Goal: Transaction & Acquisition: Purchase product/service

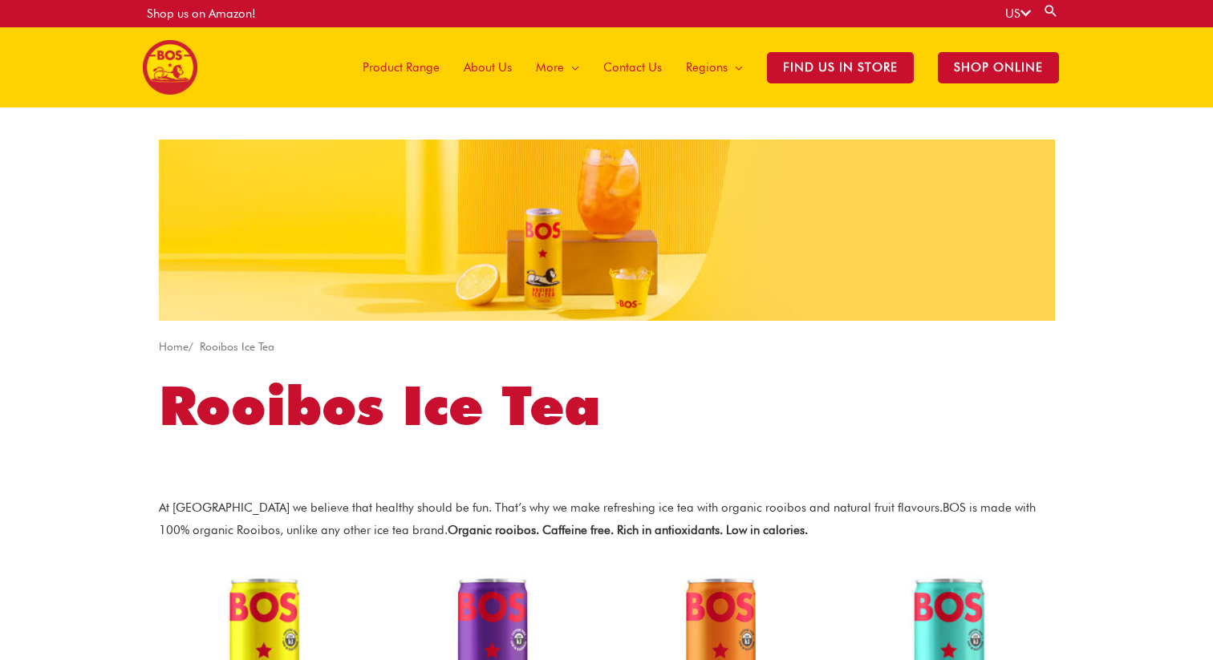
click at [498, 61] on span "About Us" at bounding box center [488, 67] width 48 height 48
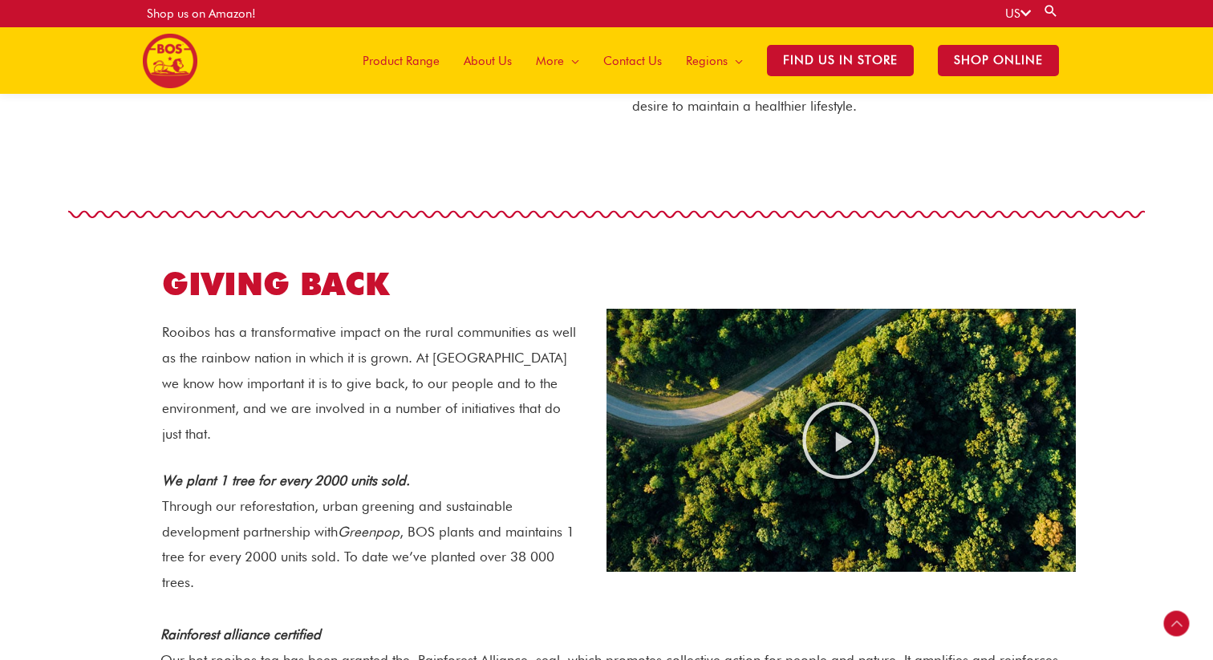
scroll to position [1277, 0]
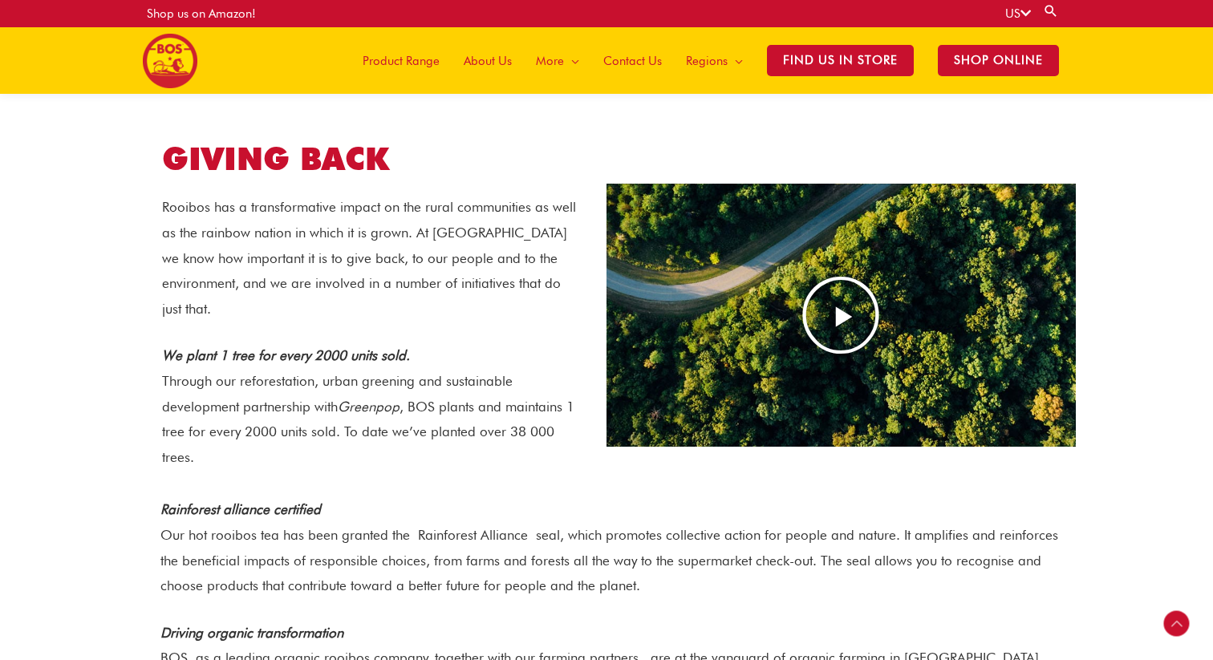
click at [832, 318] on icon "Play Video" at bounding box center [841, 315] width 80 height 80
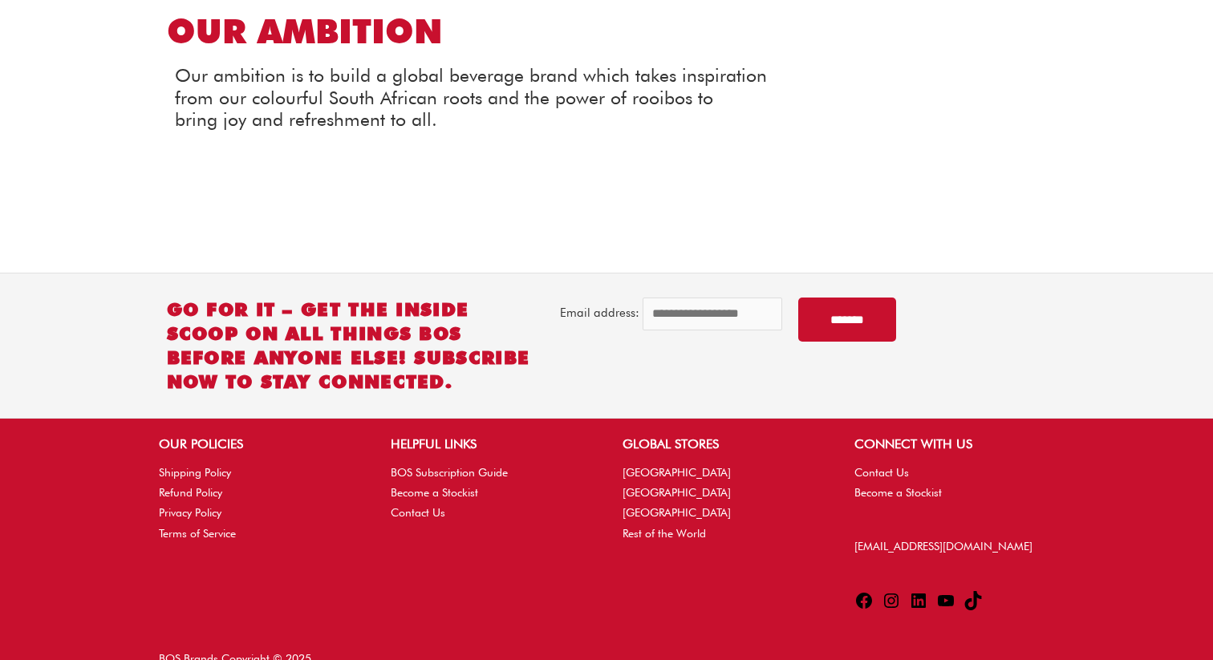
scroll to position [0, 0]
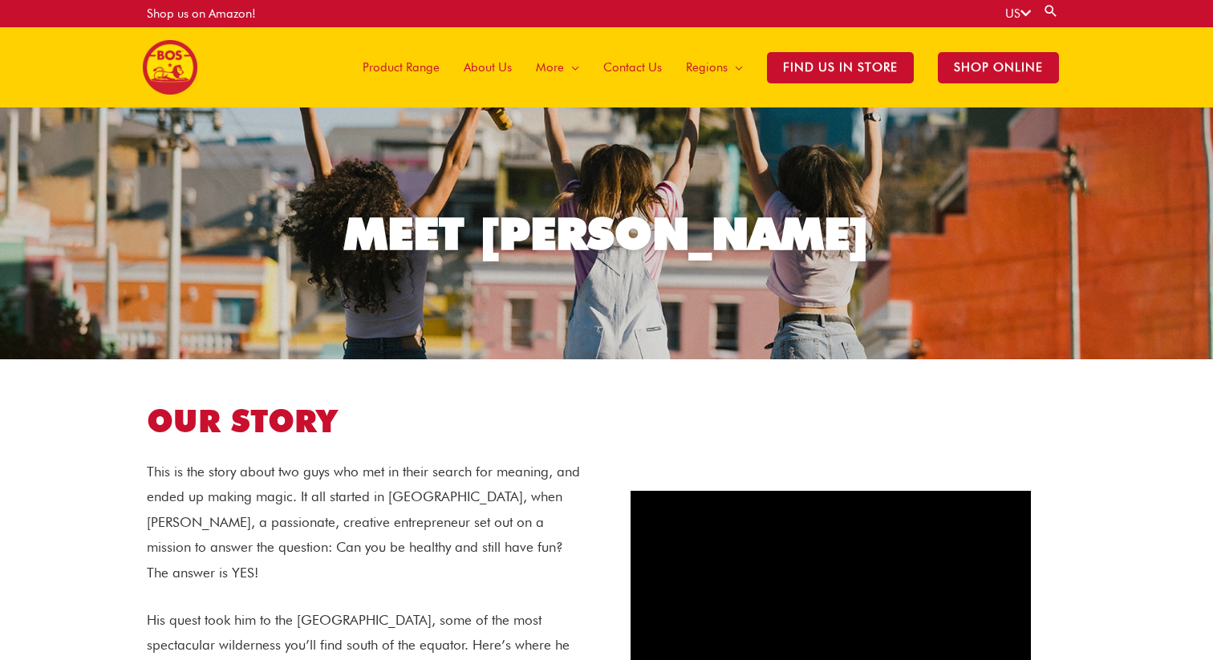
click at [415, 71] on span "Product Range" at bounding box center [401, 67] width 77 height 48
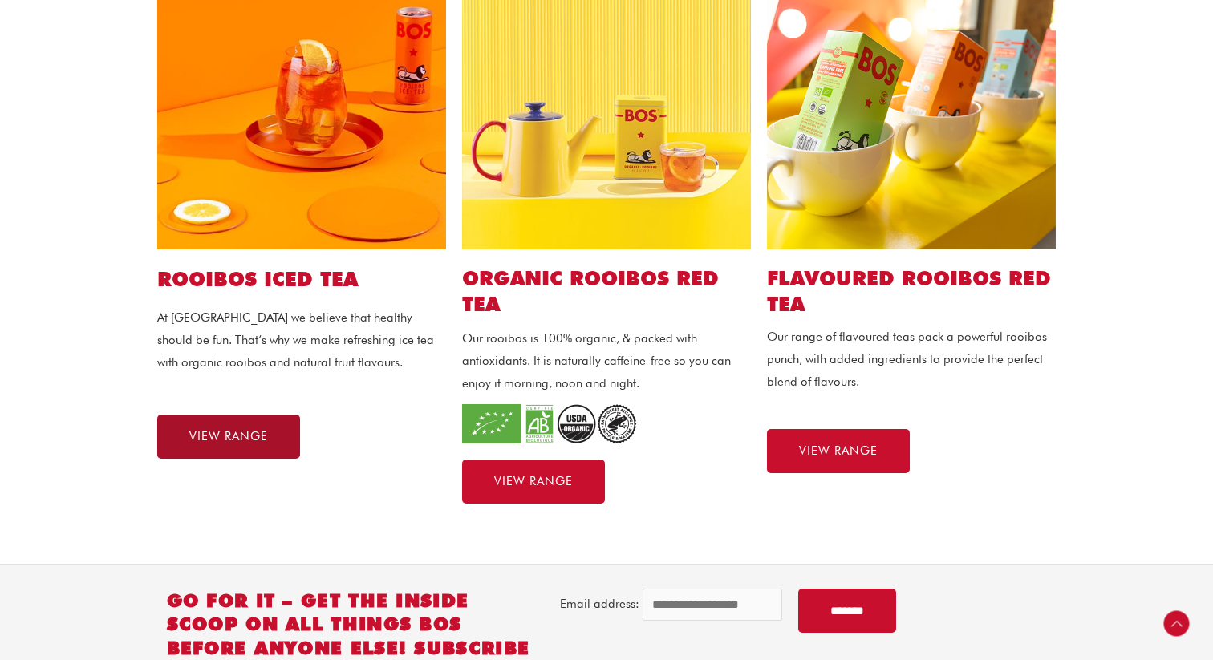
scroll to position [449, 0]
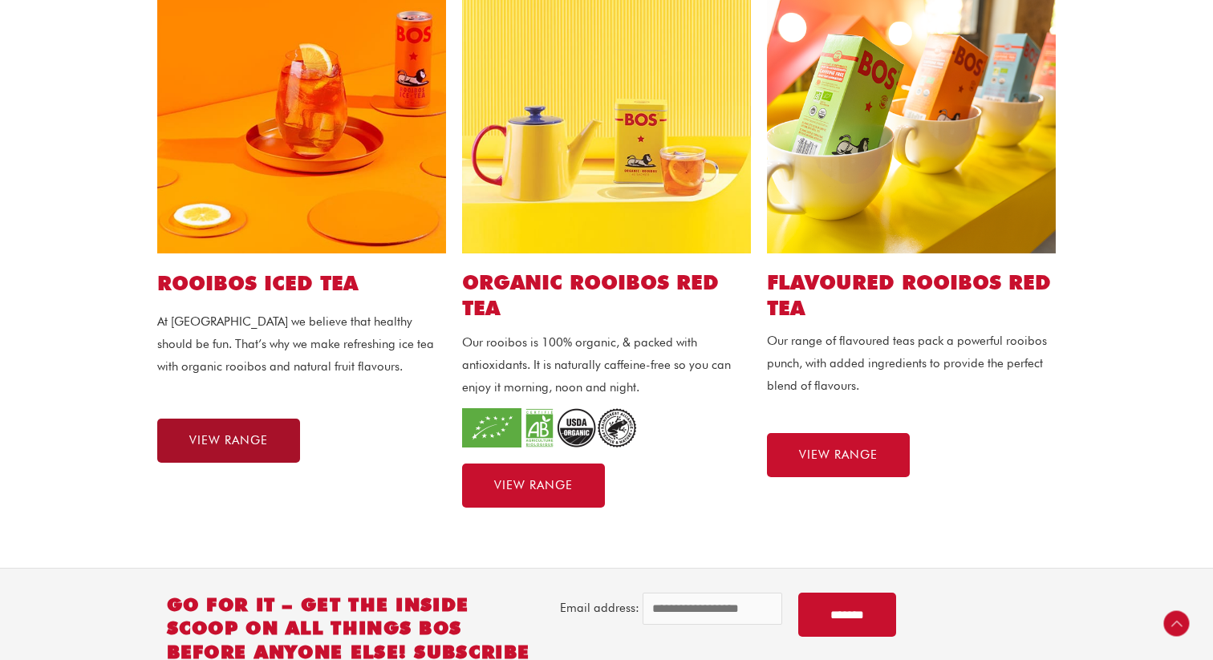
click at [213, 444] on span "VIEW RANGE" at bounding box center [228, 441] width 79 height 12
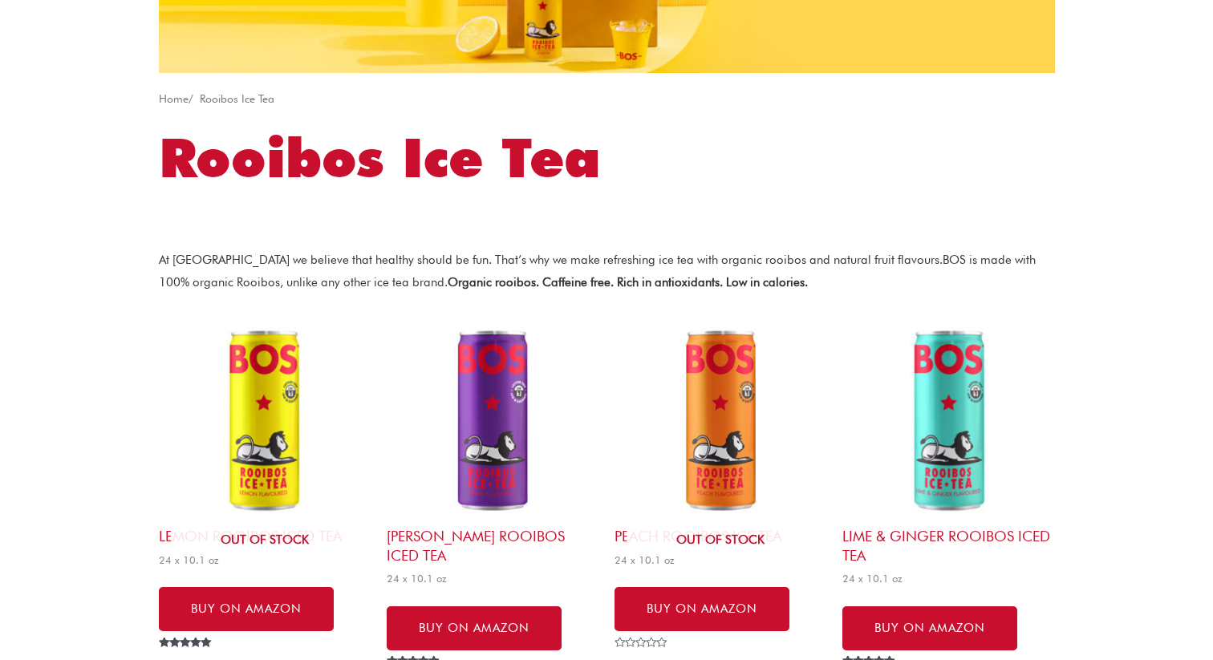
scroll to position [271, 0]
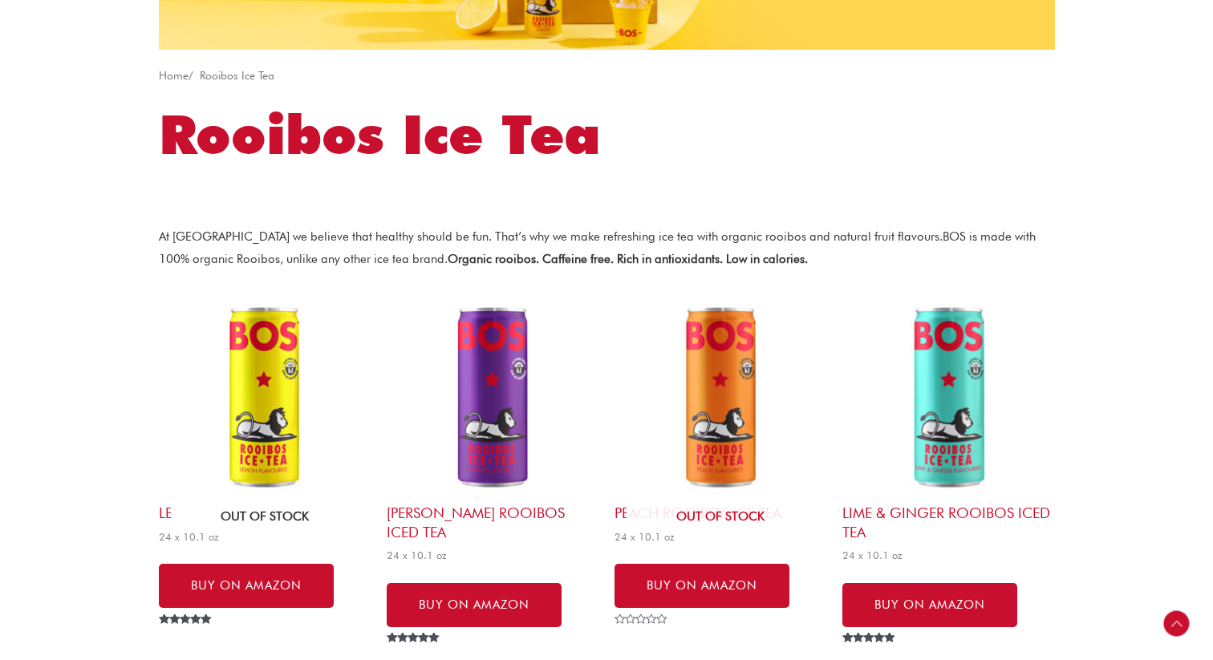
click at [266, 353] on img at bounding box center [265, 398] width 212 height 212
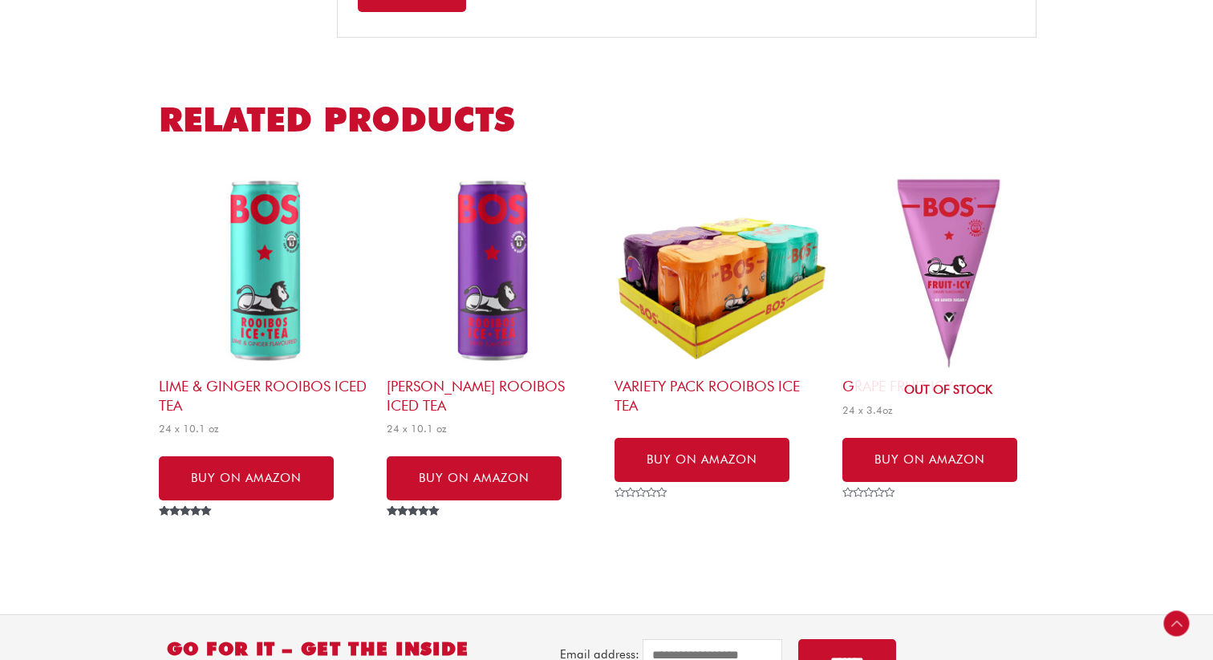
scroll to position [1277, 0]
